Goal: Task Accomplishment & Management: Use online tool/utility

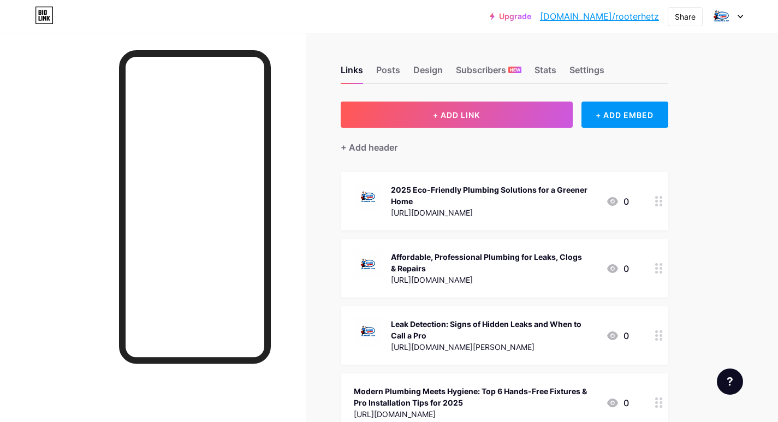
click at [736, 119] on div "Upgrade [DOMAIN_NAME]/rooter... [DOMAIN_NAME]/rooterhetz Share Switch accounts …" at bounding box center [389, 279] width 778 height 559
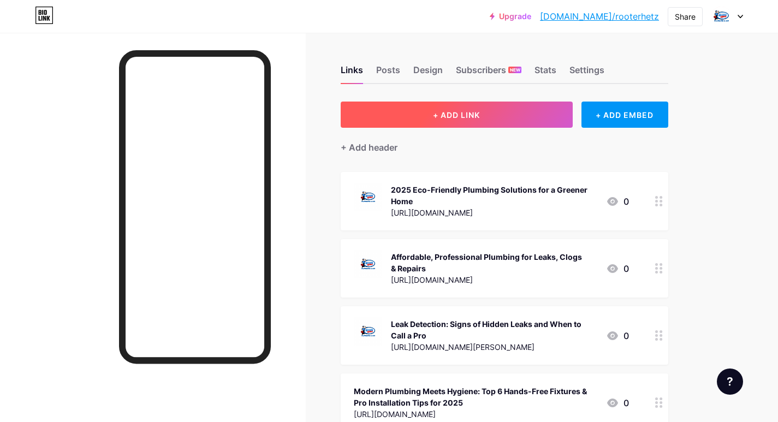
click at [463, 113] on span "+ ADD LINK" at bounding box center [456, 114] width 47 height 9
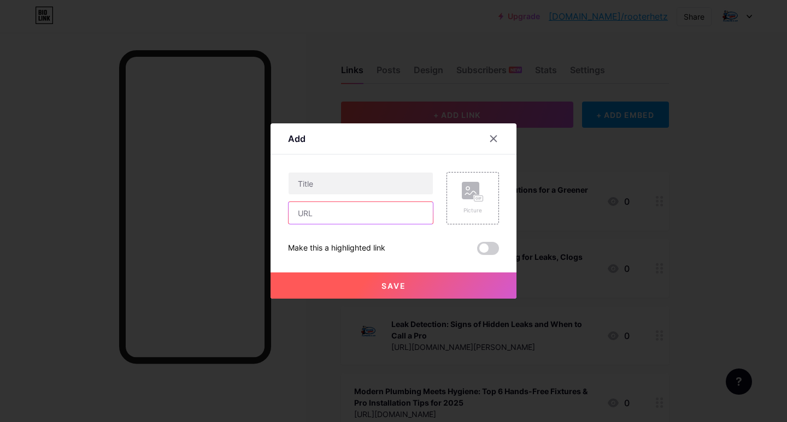
click at [338, 218] on input "text" at bounding box center [360, 213] width 144 height 22
paste input "[URL][DOMAIN_NAME]"
type input "[URL][DOMAIN_NAME]"
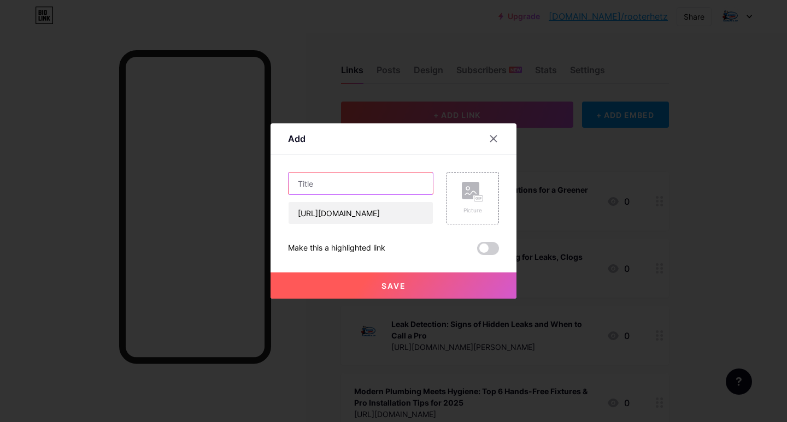
click at [332, 184] on input "text" at bounding box center [360, 184] width 144 height 22
paste input "Smart Plumbing Fixtures to Make Your Home Future-Ready"
click at [337, 186] on input "Smart Plumbing Fixtures to Make Your Home Future-Ready" at bounding box center [360, 184] width 144 height 22
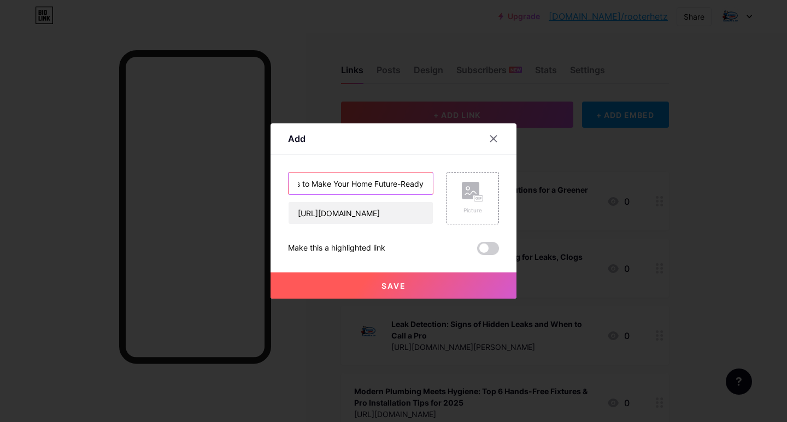
click at [337, 186] on input "Smart Plumbing Fixtures to Make Your Home Future-Ready" at bounding box center [360, 184] width 144 height 22
type input "Smart Plumbing Fixtures to Make Your Home Future-Ready"
click at [462, 204] on div "Picture" at bounding box center [473, 198] width 22 height 33
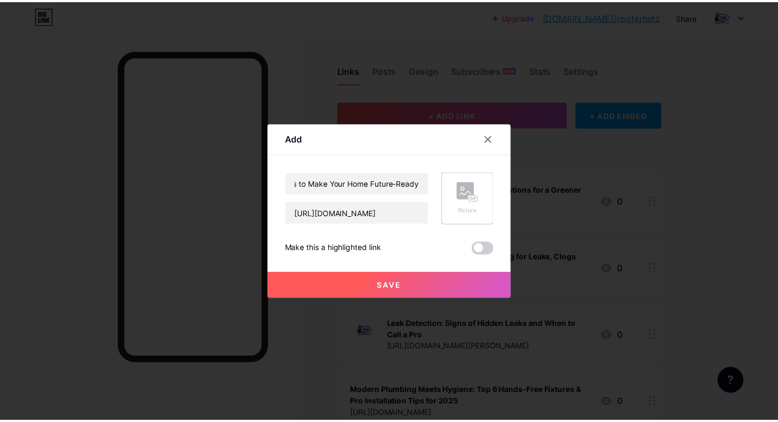
scroll to position [0, 0]
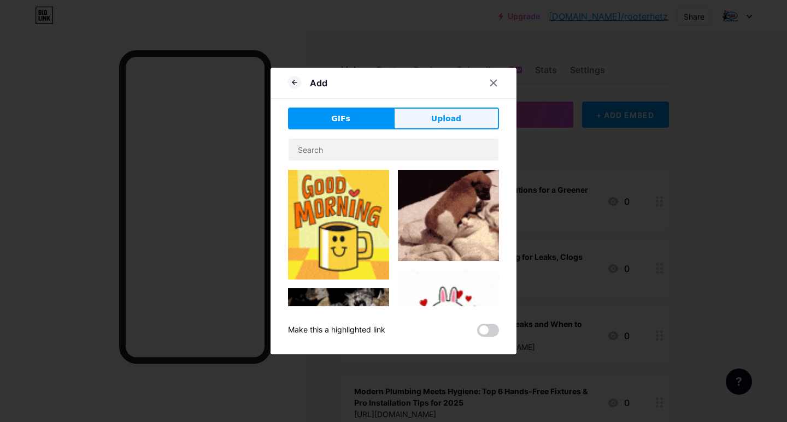
click at [422, 120] on button "Upload" at bounding box center [445, 119] width 105 height 22
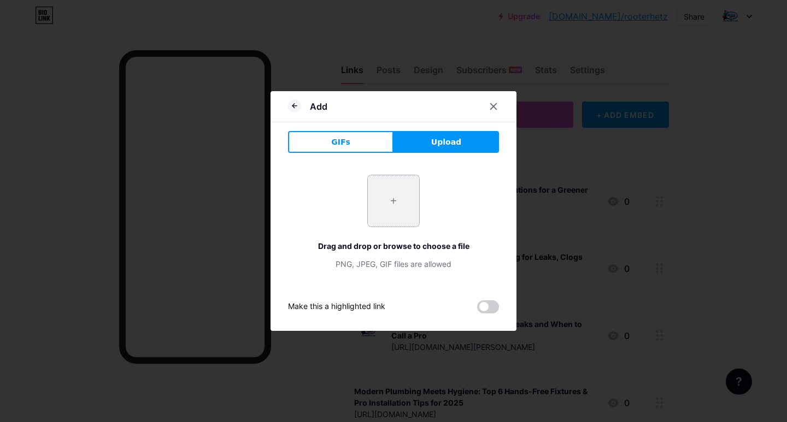
click at [388, 194] on input "file" at bounding box center [393, 200] width 51 height 51
type input "C:\fakepath\logo.jpg"
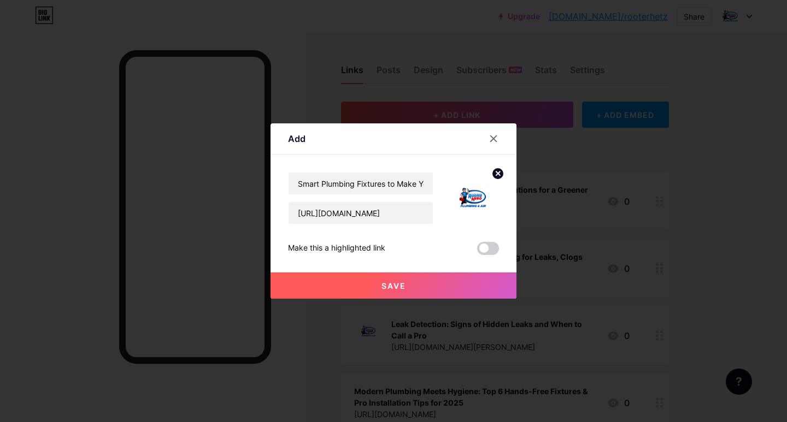
click at [389, 287] on span "Save" at bounding box center [393, 285] width 25 height 9
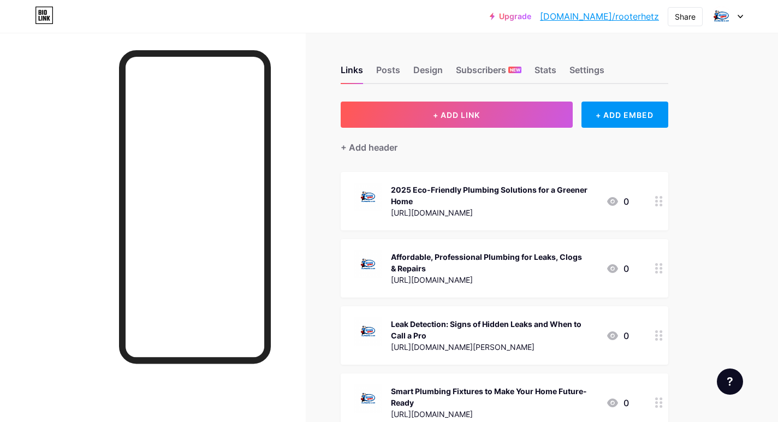
click at [608, 16] on link "[DOMAIN_NAME]/rooterhetz" at bounding box center [599, 16] width 119 height 13
